Goal: Find specific page/section: Find specific page/section

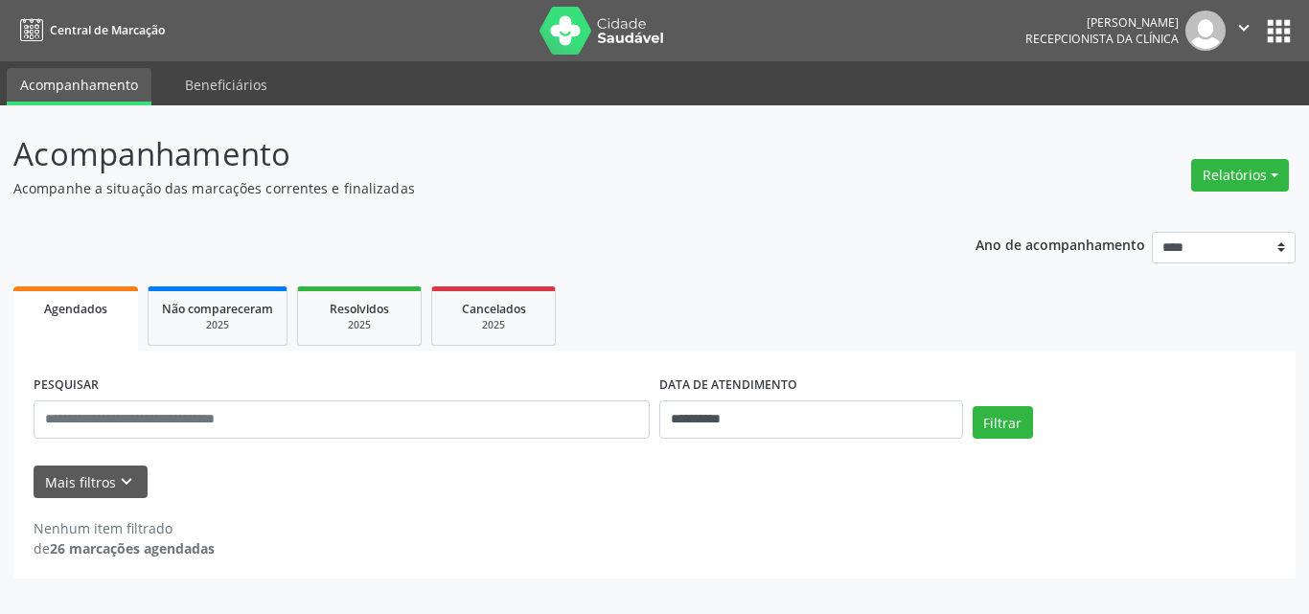
click at [517, 148] on p "Acompanhamento" at bounding box center [462, 154] width 898 height 48
